Goal: Task Accomplishment & Management: Manage account settings

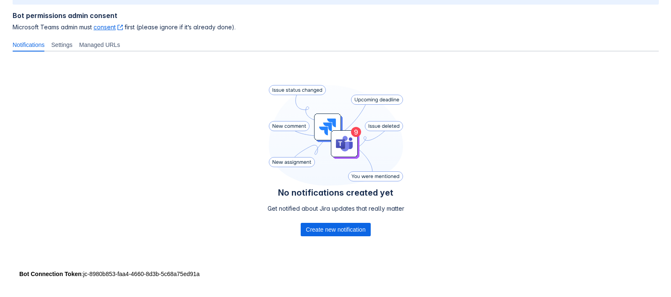
scroll to position [105, 0]
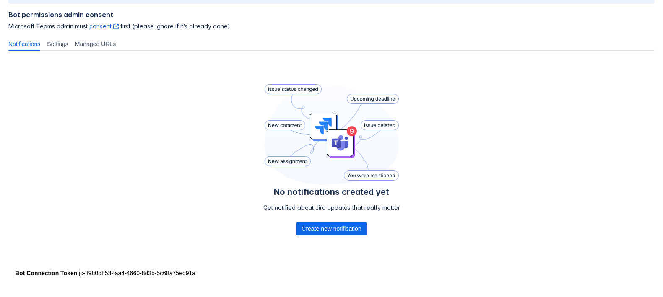
drag, startPoint x: 177, startPoint y: 132, endPoint x: 222, endPoint y: 159, distance: 53.0
click at [177, 132] on div "No notifications created yet Get notified about Jira updates that really matter…" at bounding box center [331, 161] width 646 height 208
click at [325, 230] on span "Create new notification" at bounding box center [332, 228] width 60 height 13
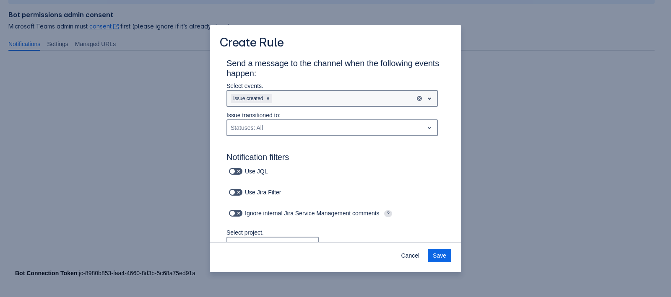
click at [316, 94] on div "Issue created" at bounding box center [321, 98] width 188 height 13
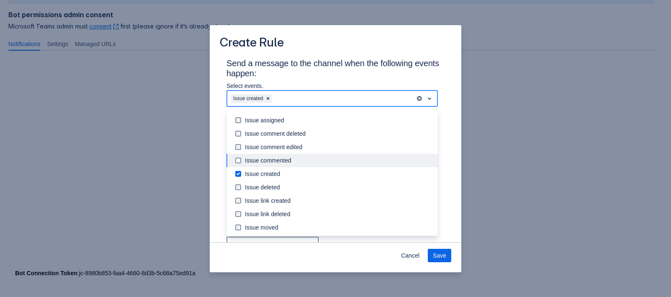
click at [289, 159] on div "Issue commented" at bounding box center [339, 160] width 188 height 8
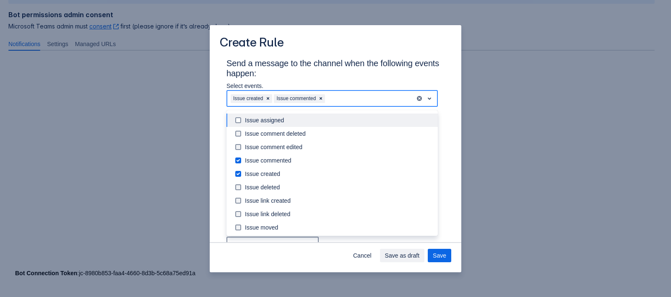
click at [316, 122] on div "Issue assigned" at bounding box center [339, 120] width 188 height 8
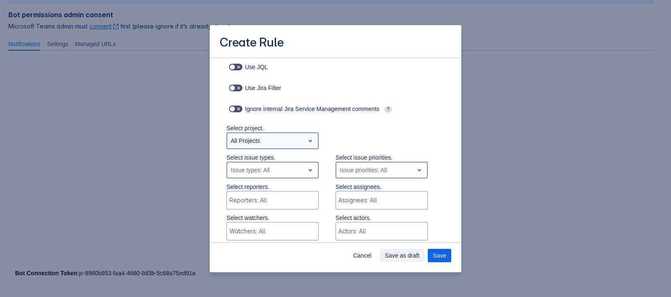
click at [305, 139] on span "open" at bounding box center [310, 141] width 10 height 10
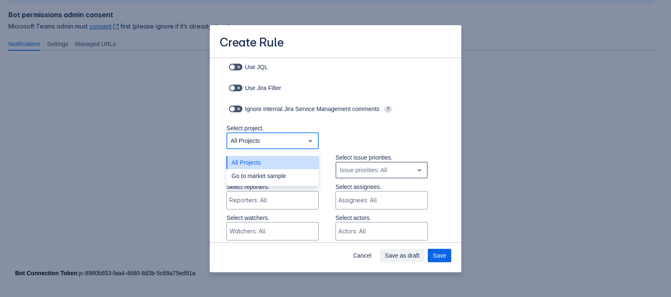
click at [305, 139] on span "open" at bounding box center [310, 141] width 10 height 10
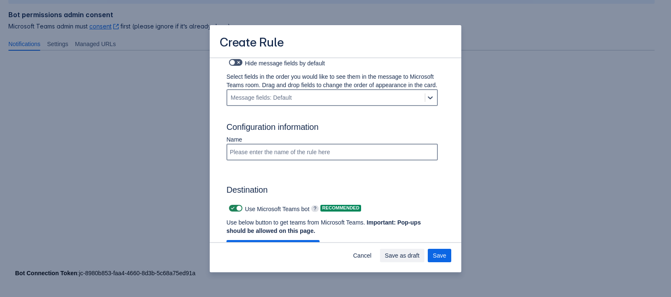
scroll to position [619, 0]
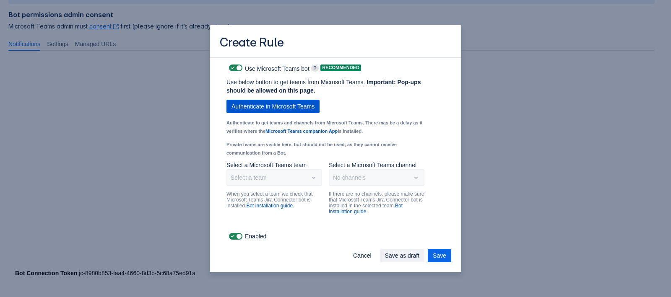
click at [298, 106] on span "Authenticate in Microsoft Teams" at bounding box center [272, 106] width 83 height 13
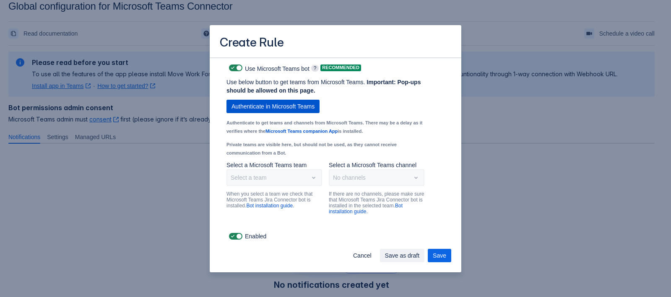
scroll to position [0, 0]
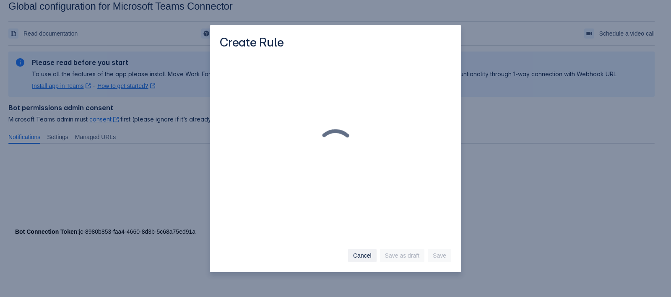
click at [358, 257] on span "Cancel" at bounding box center [362, 255] width 18 height 13
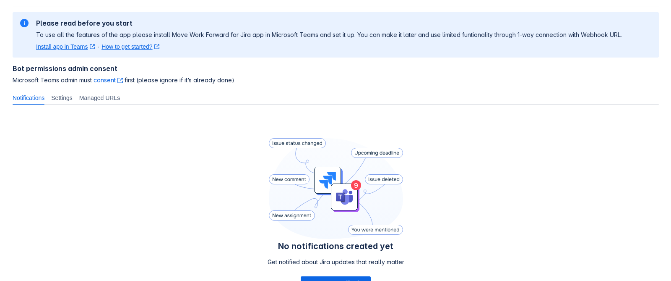
scroll to position [122, 0]
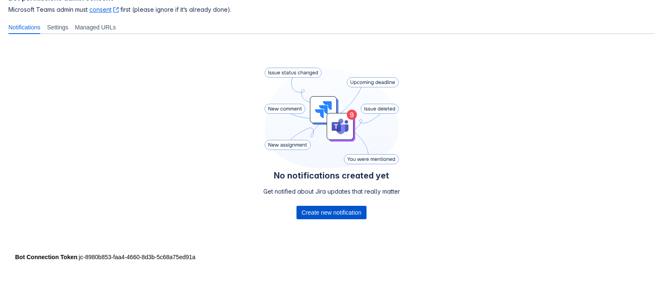
click at [304, 213] on span "Create new notification" at bounding box center [332, 211] width 60 height 13
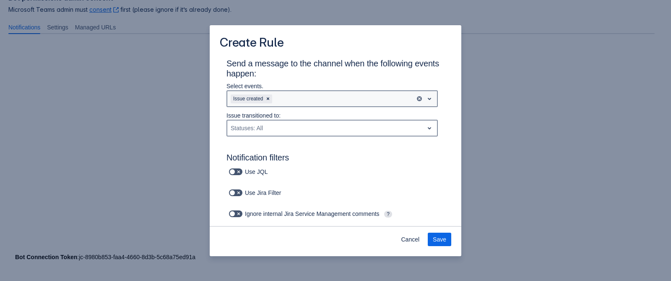
click at [310, 101] on div "Issue created" at bounding box center [321, 98] width 188 height 13
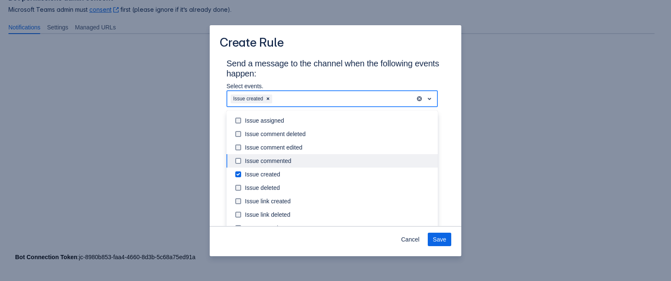
click at [289, 159] on div "Issue commented" at bounding box center [339, 160] width 188 height 8
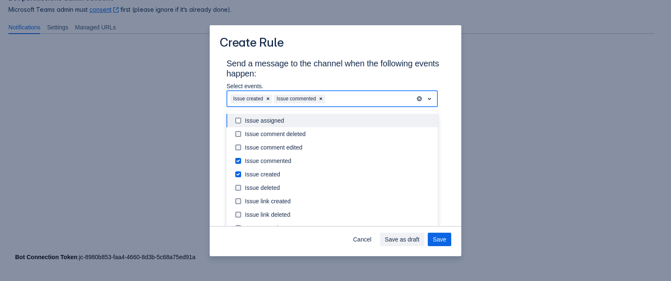
click at [323, 120] on div "Issue assigned" at bounding box center [339, 120] width 188 height 8
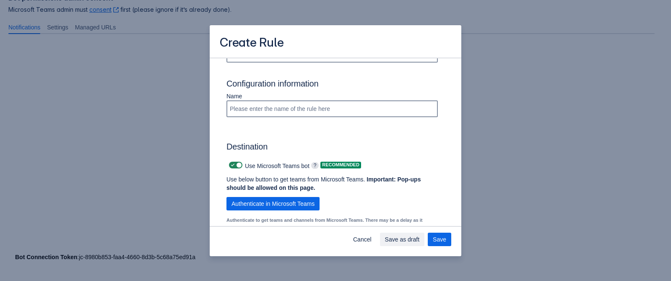
scroll to position [578, 0]
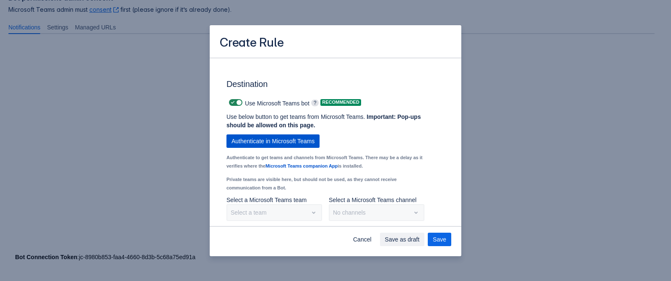
click at [277, 147] on span "Authenticate in Microsoft Teams" at bounding box center [272, 140] width 83 height 13
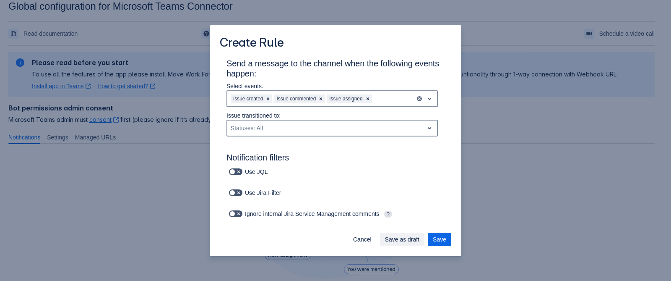
scroll to position [122, 0]
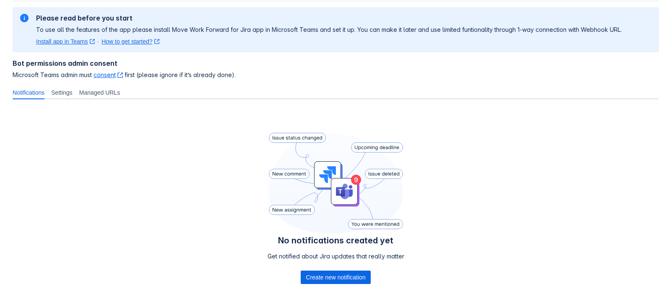
scroll to position [105, 0]
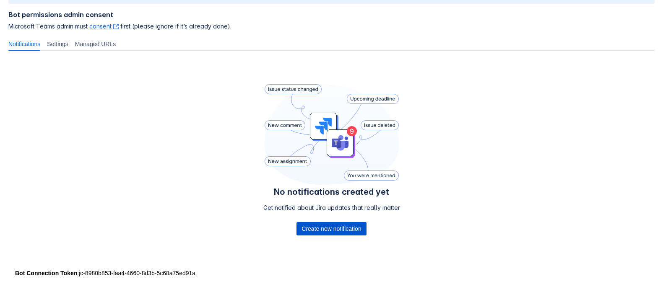
click at [335, 233] on span "Create new notification" at bounding box center [332, 228] width 60 height 13
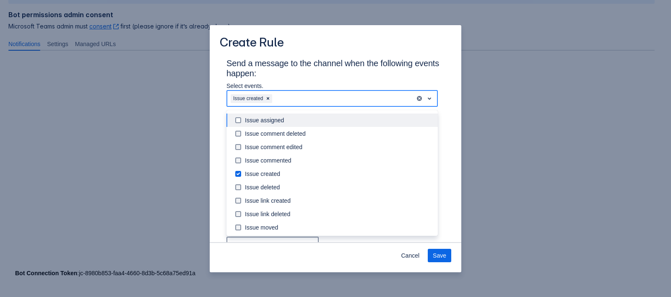
click at [317, 100] on div "Issue created" at bounding box center [321, 98] width 188 height 13
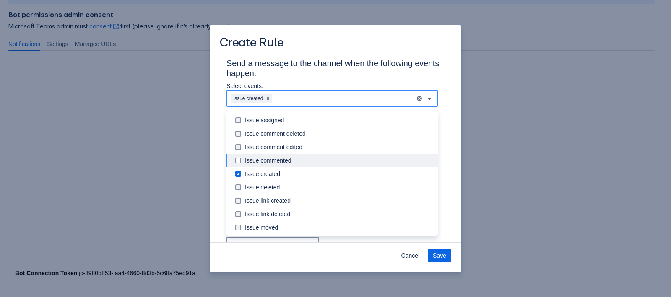
click at [299, 161] on div "Issue commented" at bounding box center [339, 160] width 188 height 8
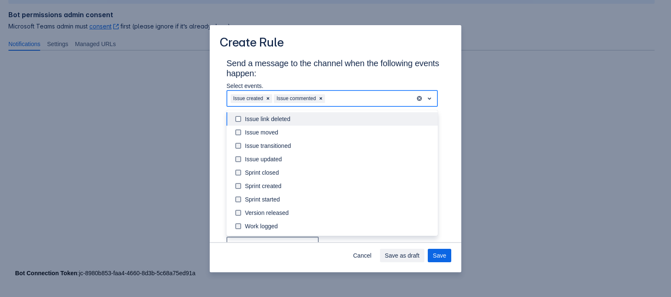
click at [335, 94] on div "Issue created Issue commented" at bounding box center [321, 98] width 188 height 13
click at [318, 118] on div "Issue assigned" at bounding box center [339, 120] width 188 height 8
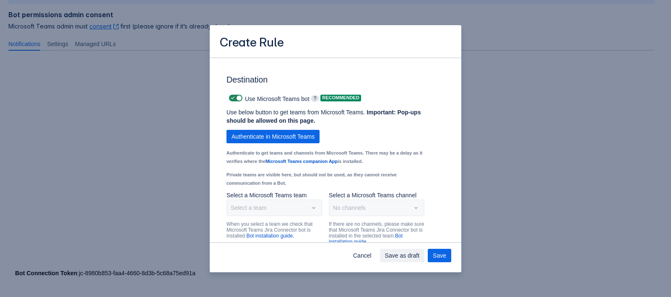
scroll to position [619, 0]
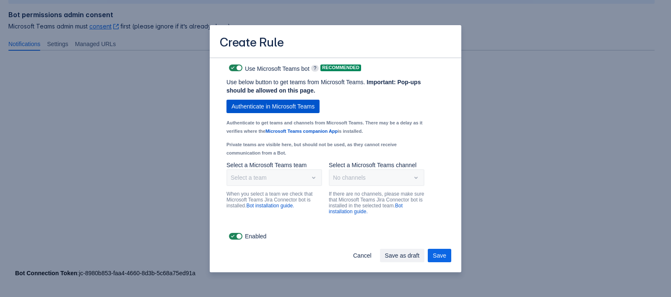
click at [289, 108] on span "Authenticate in Microsoft Teams" at bounding box center [272, 106] width 83 height 13
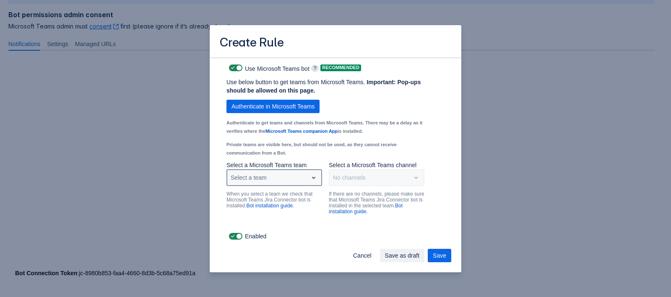
click at [278, 177] on div "Select a team" at bounding box center [267, 177] width 81 height 13
click at [283, 138] on div "Test" at bounding box center [274, 142] width 96 height 13
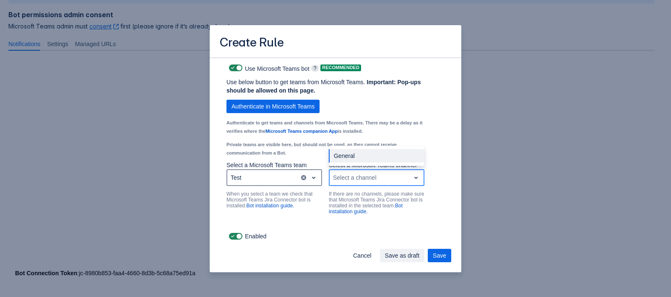
click at [351, 178] on div "Select a channel" at bounding box center [355, 178] width 44 height 8
click at [350, 153] on div "General" at bounding box center [377, 155] width 96 height 13
click at [438, 253] on span "Save" at bounding box center [439, 255] width 13 height 13
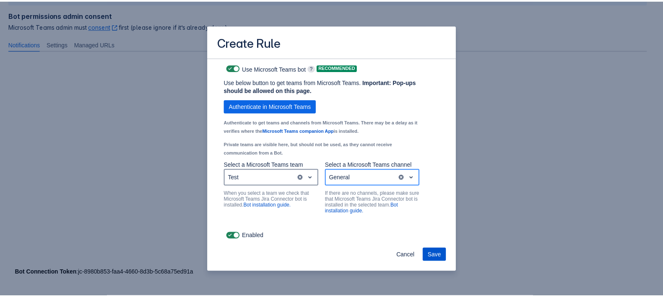
scroll to position [12, 0]
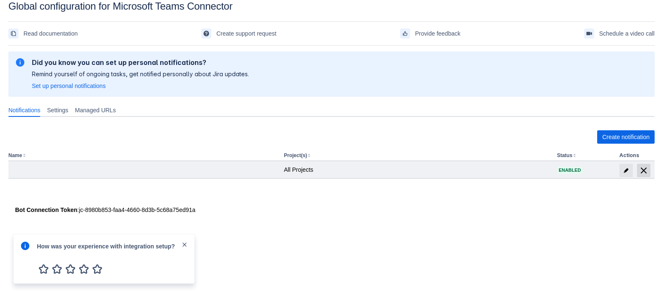
click at [643, 171] on span "delete" at bounding box center [644, 171] width 10 height 10
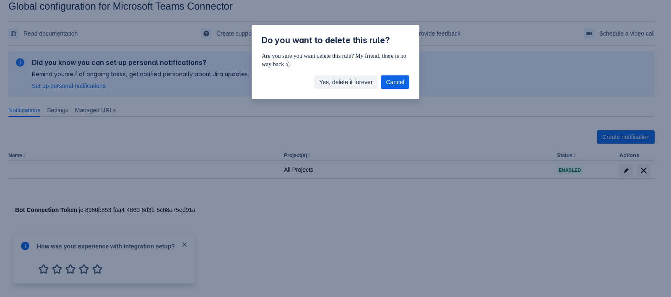
click at [329, 81] on span "Yes, delete it forever" at bounding box center [345, 81] width 53 height 13
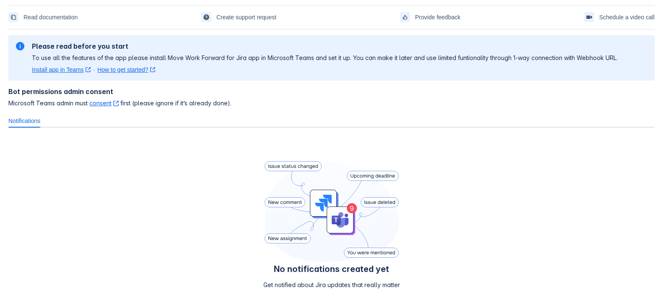
scroll to position [96, 0]
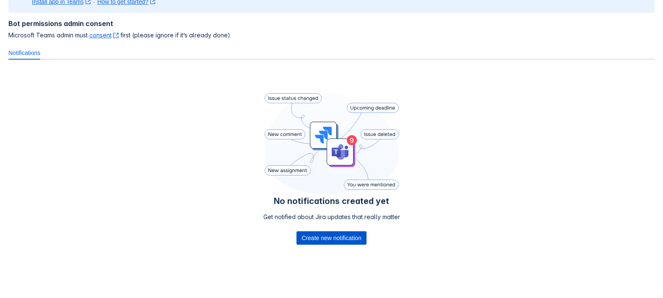
click at [310, 239] on span "Create new notification" at bounding box center [332, 237] width 60 height 13
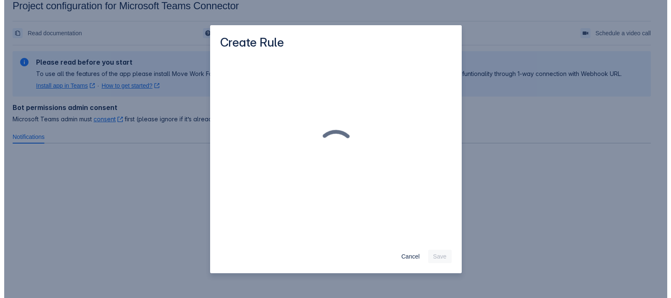
scroll to position [12, 0]
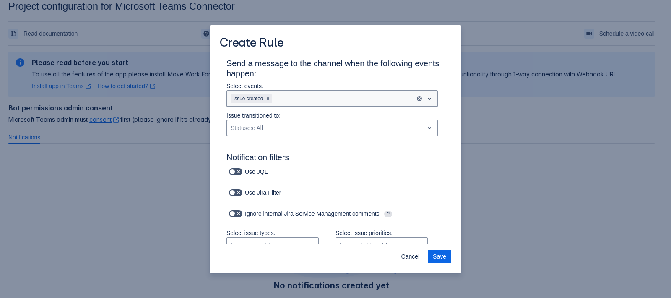
click at [294, 94] on div "Issue created" at bounding box center [321, 98] width 188 height 13
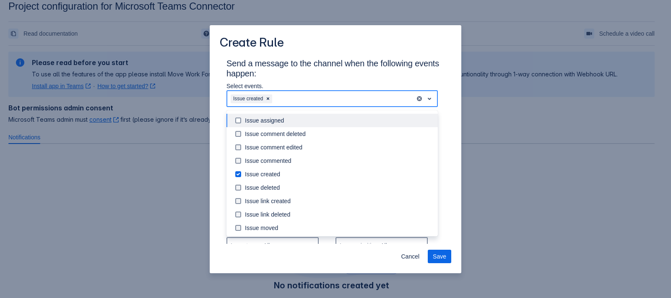
click at [290, 117] on div "Issue assigned" at bounding box center [339, 120] width 188 height 8
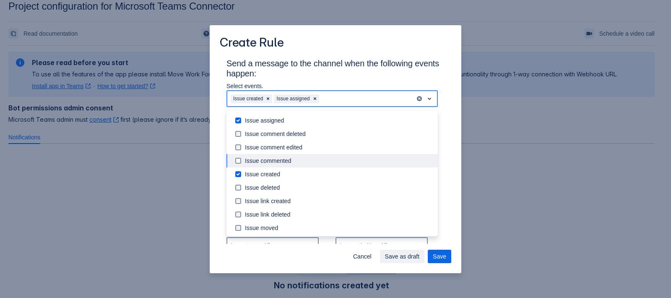
click at [283, 159] on div "Issue commented" at bounding box center [339, 160] width 188 height 8
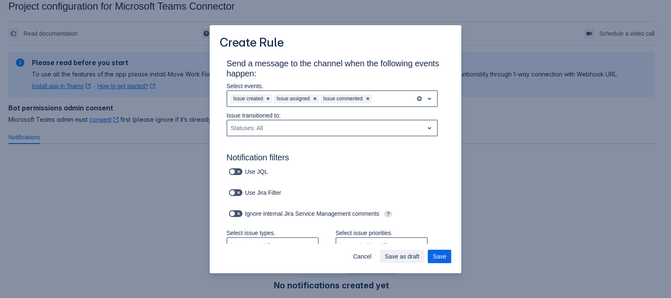
click at [389, 86] on p "Select events." at bounding box center [331, 86] width 211 height 8
click at [383, 96] on div "Issue created Issue assigned Issue commented" at bounding box center [321, 98] width 188 height 13
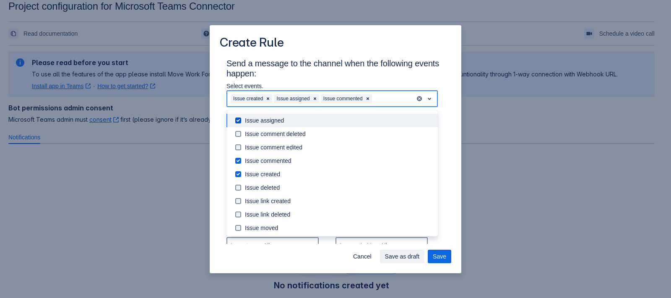
click at [381, 99] on div "Issue created Issue assigned Issue commented" at bounding box center [321, 98] width 188 height 13
type input "up"
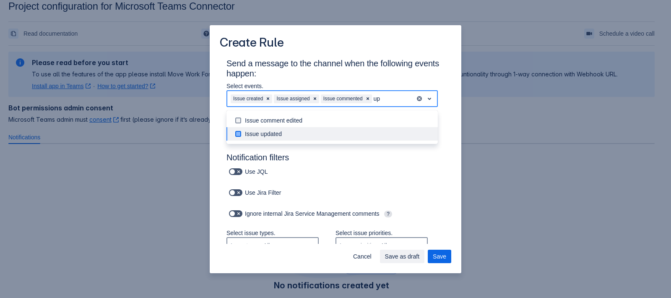
click at [345, 130] on div "Issue updated" at bounding box center [339, 134] width 188 height 8
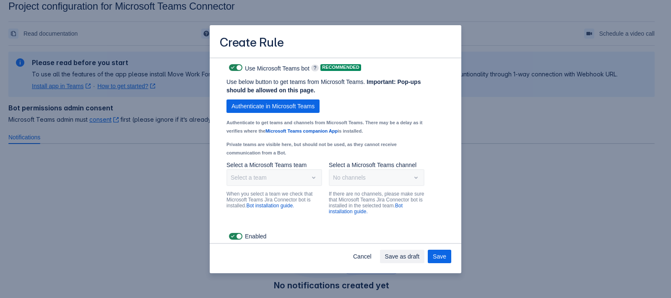
scroll to position [598, 0]
click at [281, 100] on div "Use below button to get teams from Microsoft Teams. Important: Pop-ups should b…" at bounding box center [325, 119] width 198 height 83
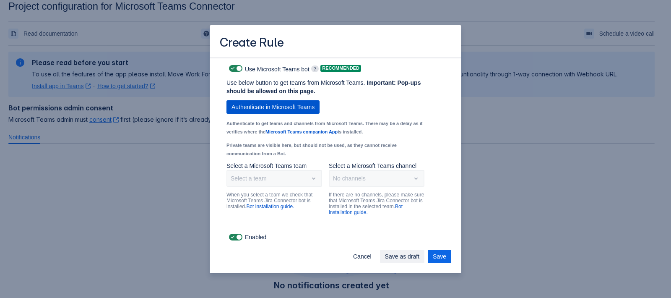
click at [281, 101] on span "Authenticate in Microsoft Teams" at bounding box center [272, 106] width 83 height 13
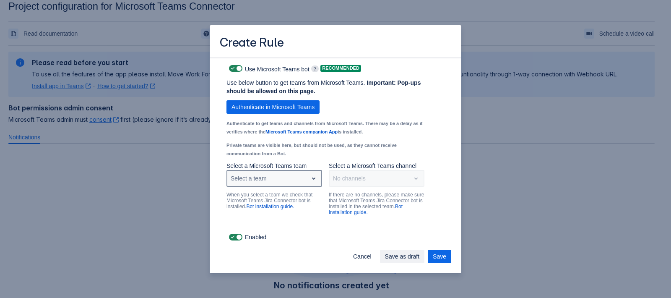
click at [260, 178] on div "Select a team" at bounding box center [249, 178] width 36 height 8
click at [260, 138] on div "Test" at bounding box center [274, 142] width 96 height 13
click at [352, 185] on div "Select a channel" at bounding box center [377, 178] width 96 height 17
click at [354, 159] on div "General" at bounding box center [377, 156] width 96 height 13
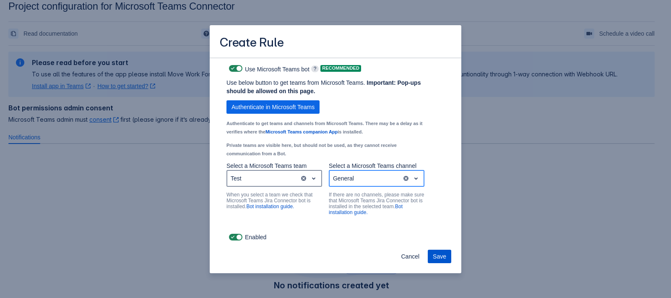
click at [440, 252] on span "Save" at bounding box center [439, 256] width 13 height 13
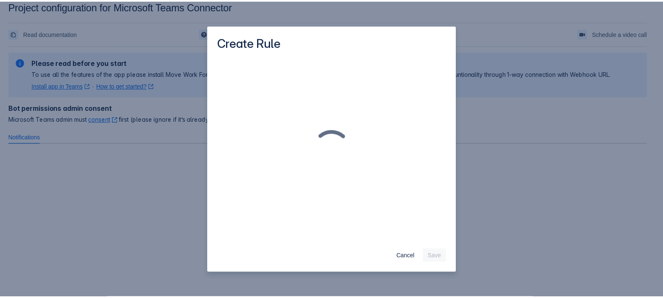
scroll to position [0, 0]
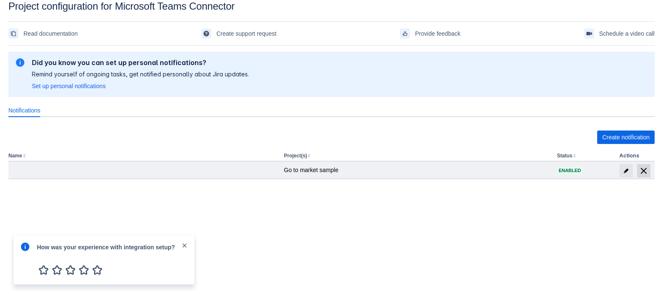
click at [647, 171] on span "delete" at bounding box center [644, 171] width 10 height 10
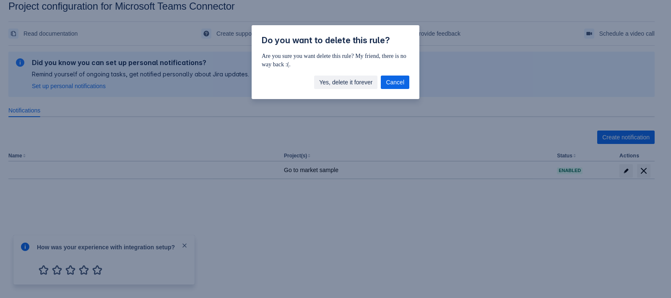
click at [367, 80] on span "Yes, delete it forever" at bounding box center [345, 81] width 53 height 13
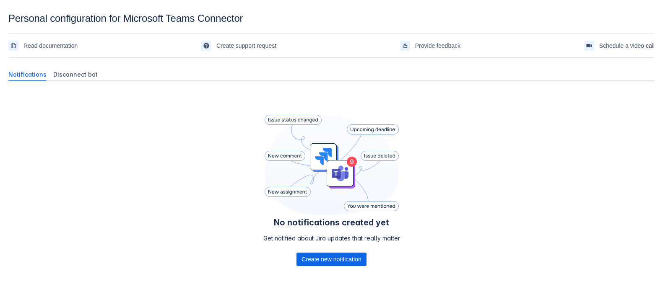
click at [344, 14] on div "Personal configuration for Microsoft Teams Connector" at bounding box center [331, 19] width 646 height 12
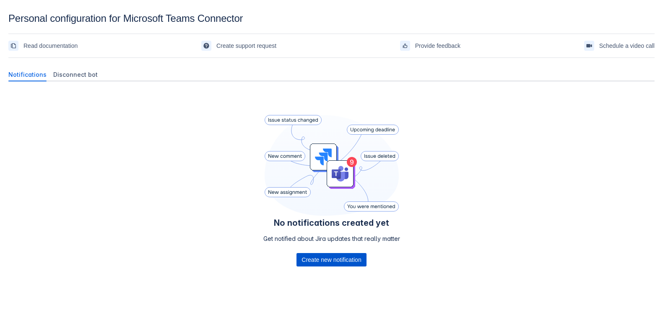
click at [361, 258] on span "Create new notification" at bounding box center [332, 259] width 60 height 13
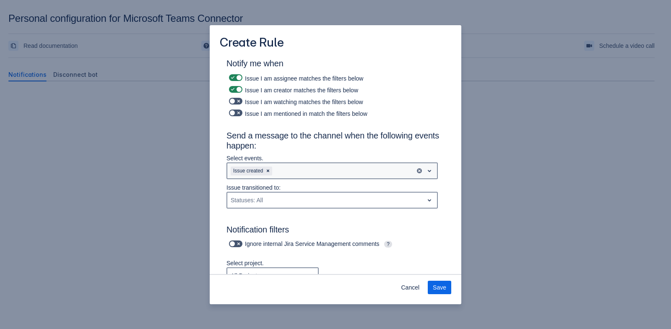
click at [335, 169] on div "Issue created" at bounding box center [321, 170] width 188 height 13
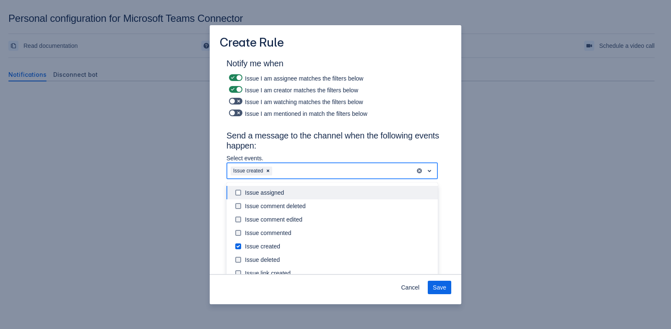
click at [323, 192] on div "Issue assigned" at bounding box center [339, 192] width 188 height 8
click at [333, 173] on div "Issue created Issue assigned" at bounding box center [321, 170] width 188 height 13
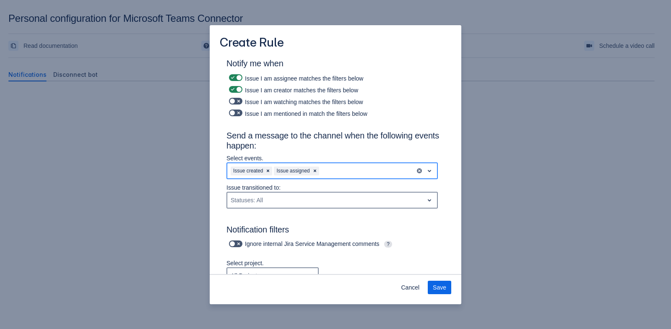
click at [333, 173] on div "Issue created Issue assigned" at bounding box center [321, 170] width 188 height 13
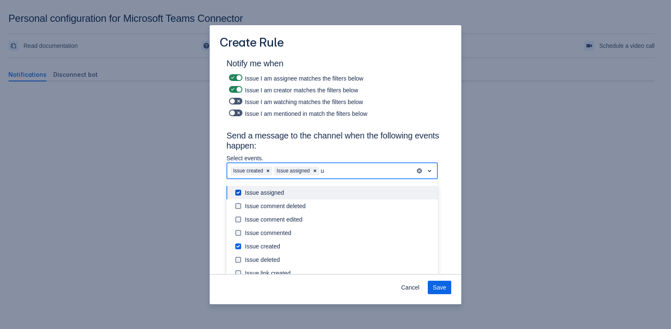
type input "up"
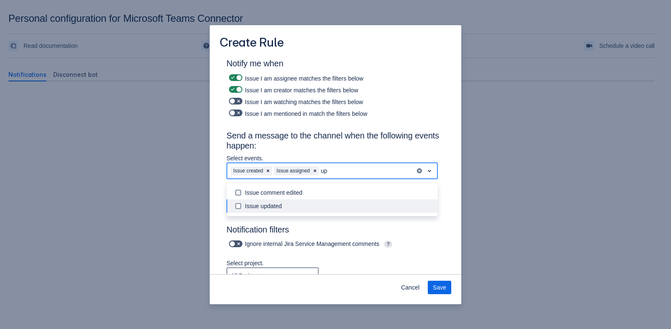
click at [317, 210] on div "Issue updated" at bounding box center [331, 205] width 211 height 13
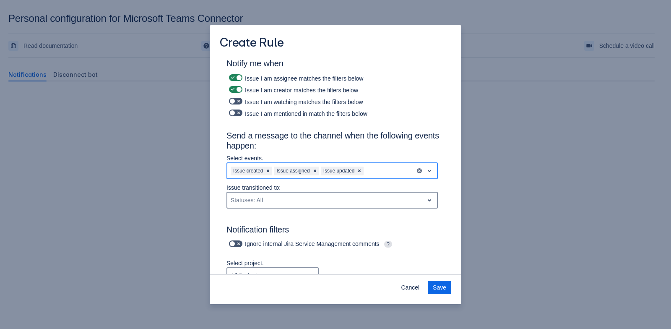
click at [371, 168] on div "Issue created Issue assigned Issue updated" at bounding box center [321, 170] width 188 height 13
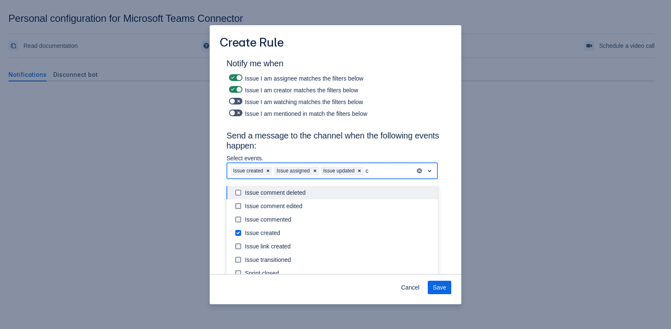
type input "co"
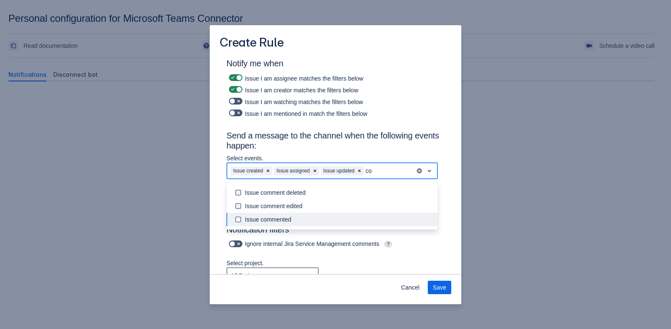
click at [323, 216] on div "Issue commented" at bounding box center [339, 219] width 188 height 8
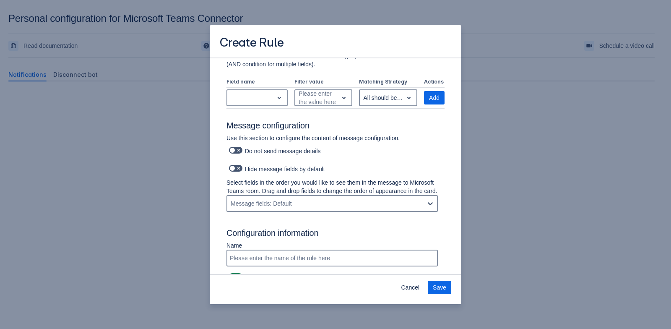
scroll to position [357, 0]
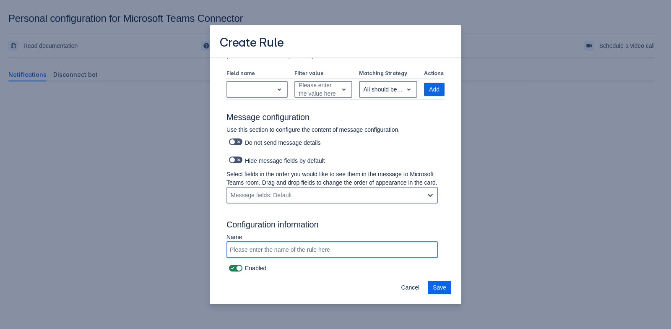
click at [382, 250] on input "Scrollable content" at bounding box center [332, 249] width 210 height 15
click at [241, 250] on input "test 1)" at bounding box center [332, 249] width 210 height 15
type input "test (1)"
click at [436, 285] on span "Save" at bounding box center [439, 287] width 13 height 13
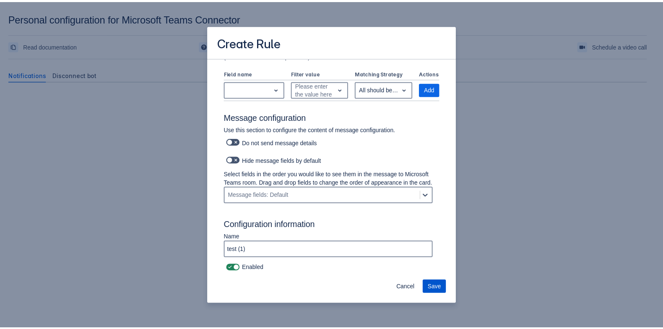
scroll to position [0, 0]
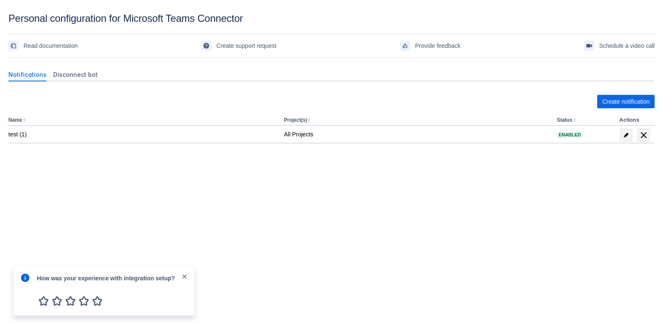
click at [182, 273] on span "close" at bounding box center [184, 276] width 7 height 7
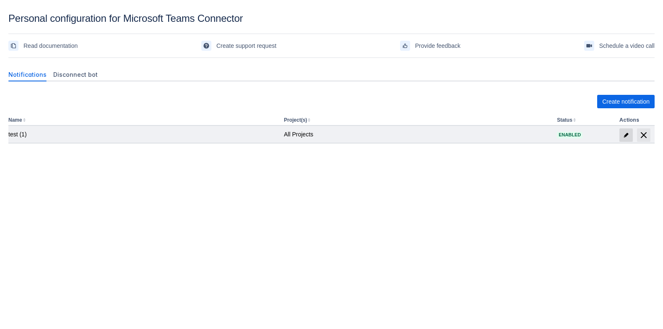
click at [632, 137] on span at bounding box center [625, 134] width 13 height 13
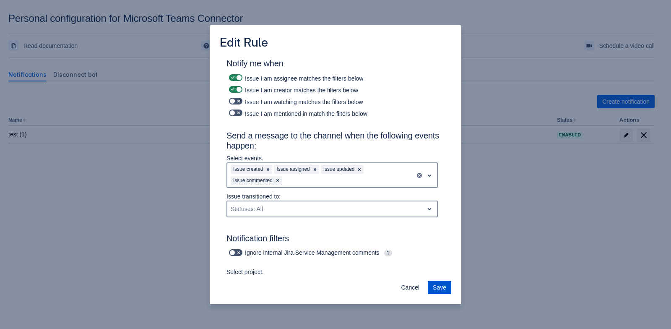
click at [433, 283] on button "Save" at bounding box center [439, 287] width 23 height 13
